Goal: Information Seeking & Learning: Learn about a topic

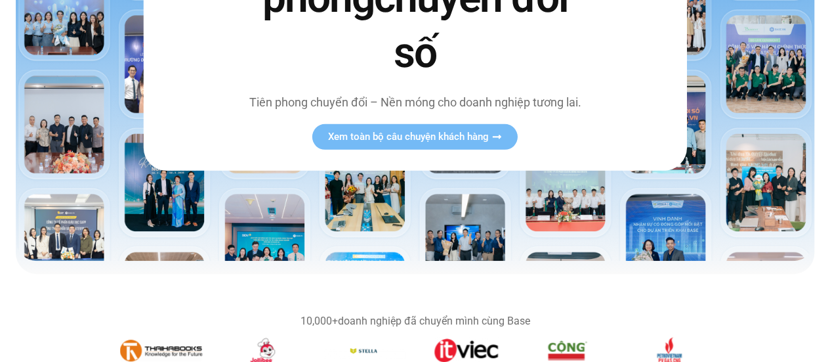
scroll to position [525, 0]
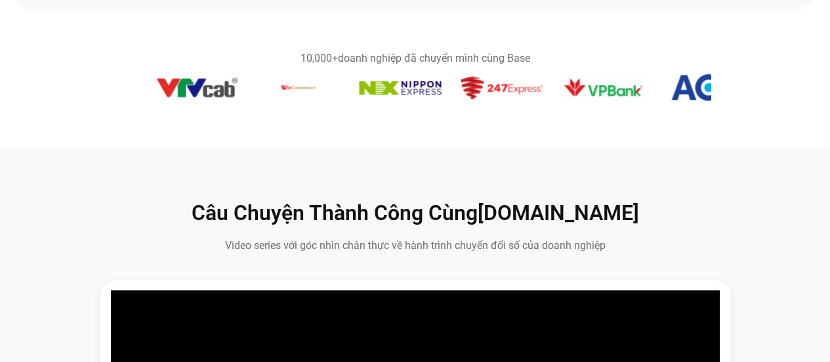
click at [28, 89] on section "10,000+ doanh nghiệp đã chuyển mình cùng Base" at bounding box center [415, 78] width 830 height 83
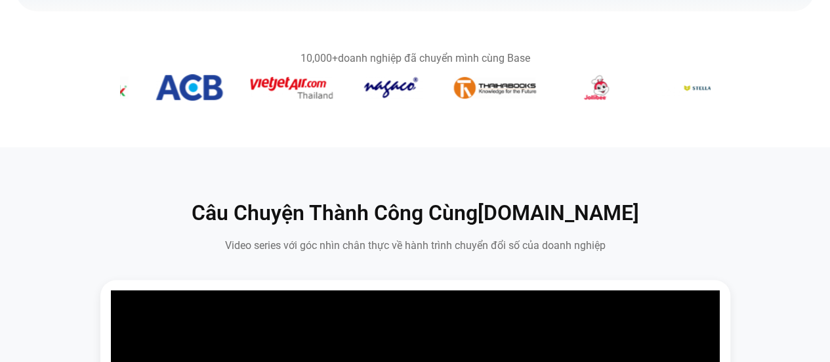
click at [56, 86] on section "10,000+ doanh nghiệp đã chuyển mình cùng Base" at bounding box center [415, 78] width 830 height 83
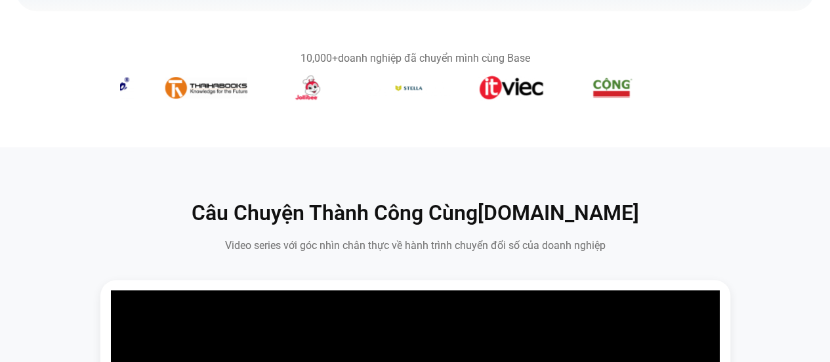
click at [165, 85] on img "2 / 14" at bounding box center [206, 88] width 82 height 22
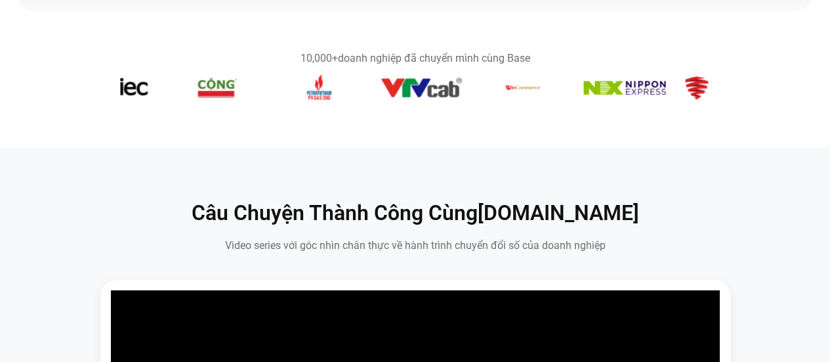
click at [380, 92] on img "8 / 14" at bounding box center [421, 87] width 82 height 21
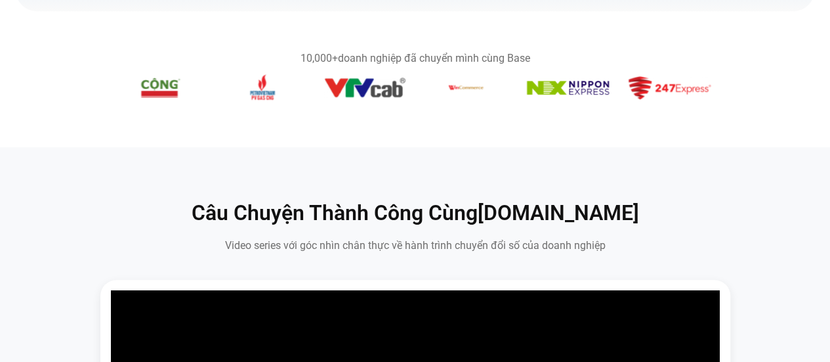
click at [629, 87] on img "11 / 14" at bounding box center [670, 87] width 82 height 23
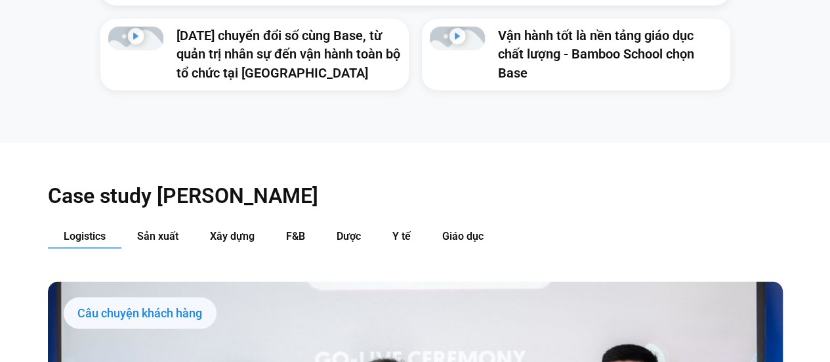
scroll to position [1313, 0]
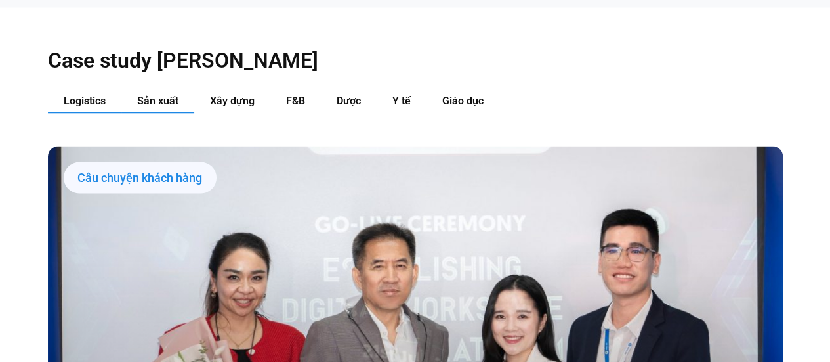
click at [177, 95] on span "Sản xuất" at bounding box center [157, 101] width 41 height 12
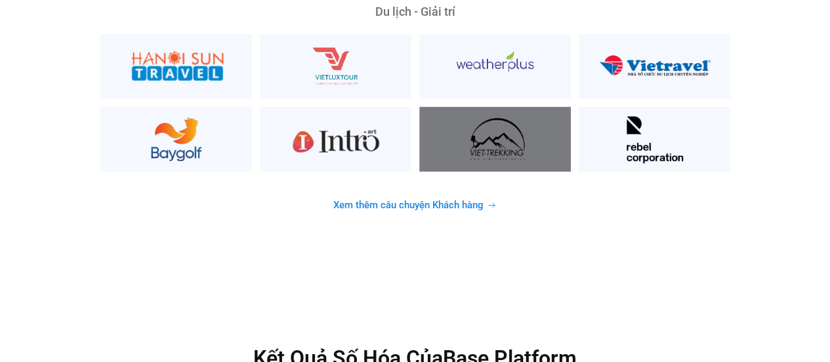
scroll to position [3478, 0]
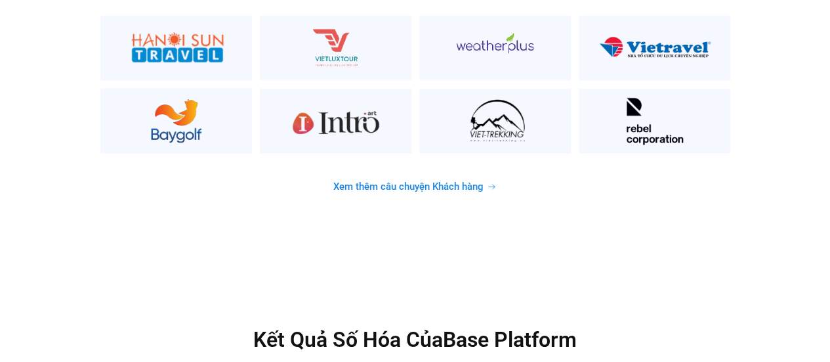
click at [469, 182] on span "Xem thêm câu chuyện Khách hàng" at bounding box center [408, 187] width 150 height 10
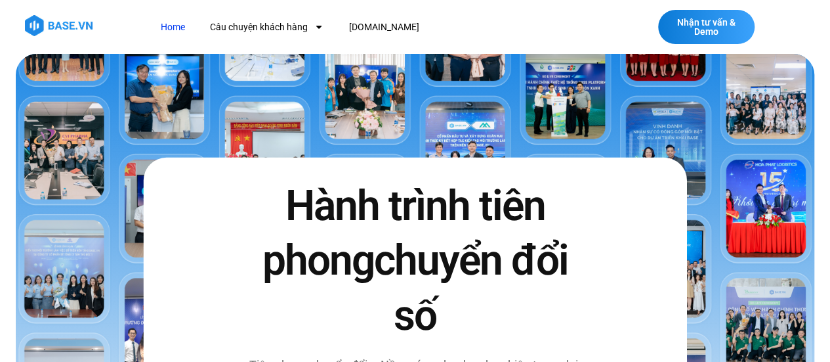
scroll to position [131, 0]
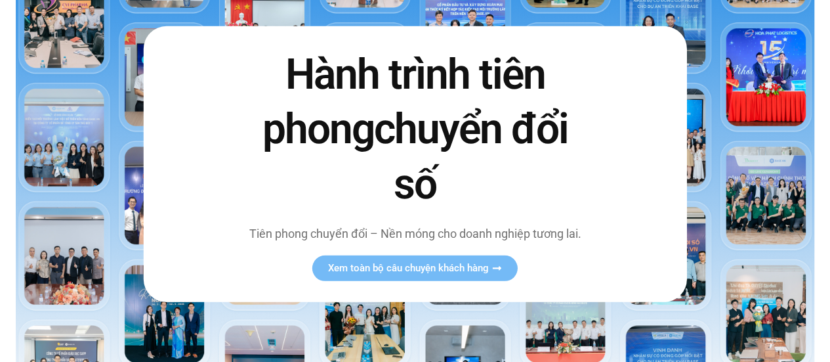
click at [445, 282] on div "Hành trình tiên phong chuyển đổi số Tiên phong chuyển đổi – Nền móng cho doanh …" at bounding box center [415, 164] width 543 height 276
click at [450, 270] on span "Xem toàn bộ câu chuyện khách hàng" at bounding box center [408, 268] width 161 height 10
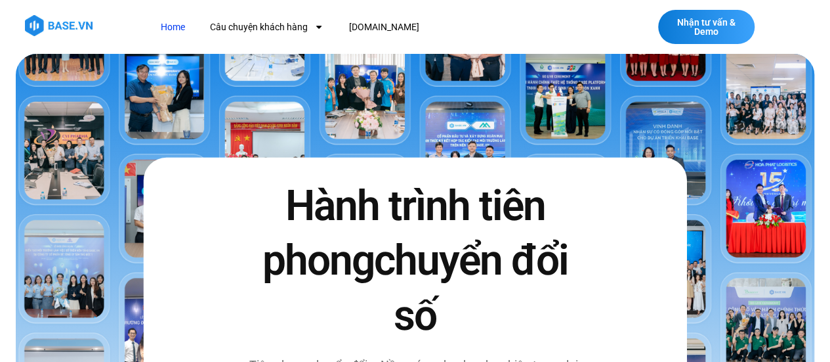
scroll to position [197, 0]
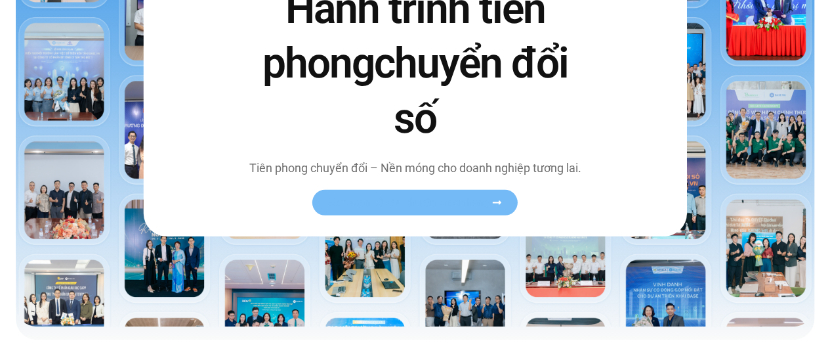
click at [502, 201] on link "Xem toàn bộ câu chuyện khách hàng" at bounding box center [414, 203] width 205 height 26
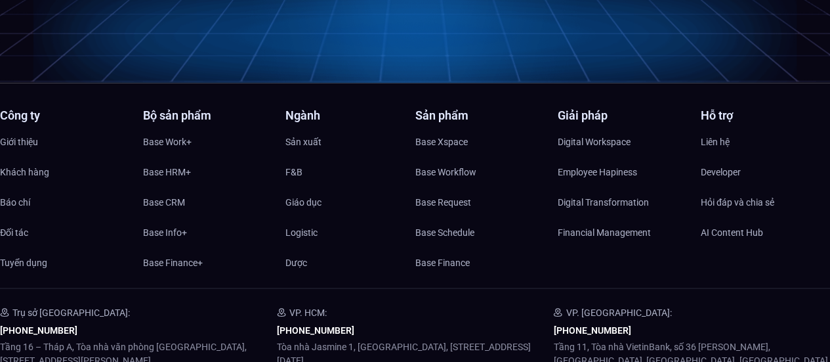
scroll to position [6365, 0]
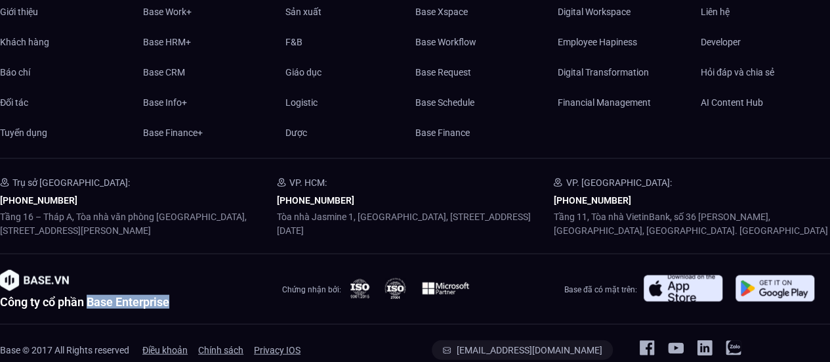
drag, startPoint x: 91, startPoint y: 279, endPoint x: 175, endPoint y: 276, distance: 84.0
click at [175, 276] on div "Công ty cổ phần Base Enterprise" at bounding box center [133, 289] width 266 height 38
copy h2 "Base Enterprise"
